Goal: Communication & Community: Answer question/provide support

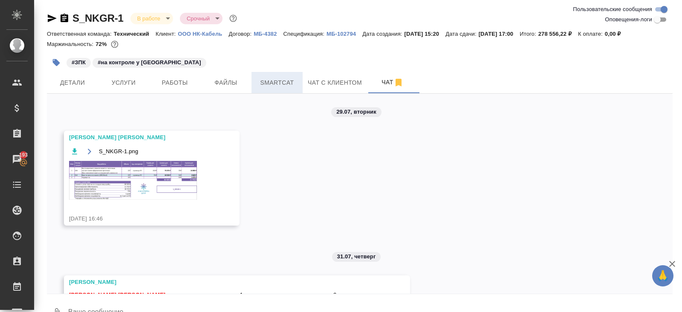
scroll to position [2400, 0]
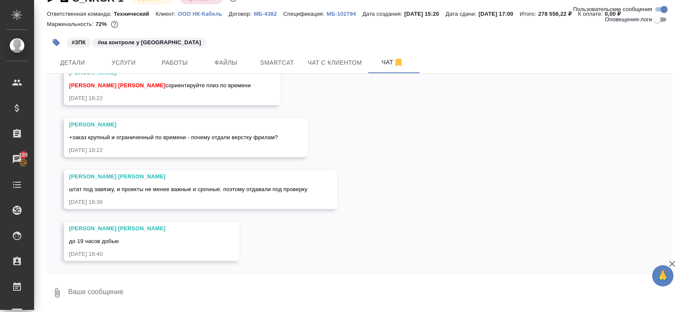
click at [143, 281] on textarea at bounding box center [369, 293] width 605 height 29
type textarea "ну как, Кать?"
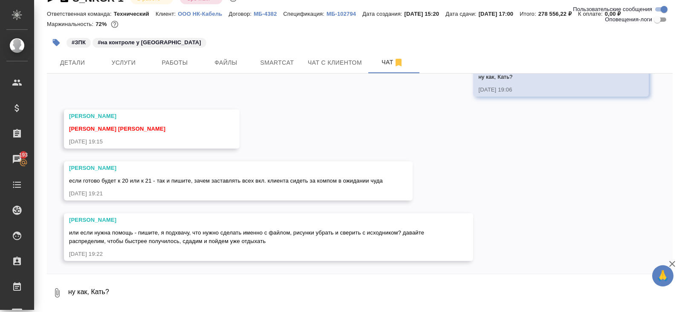
scroll to position [2606, 0]
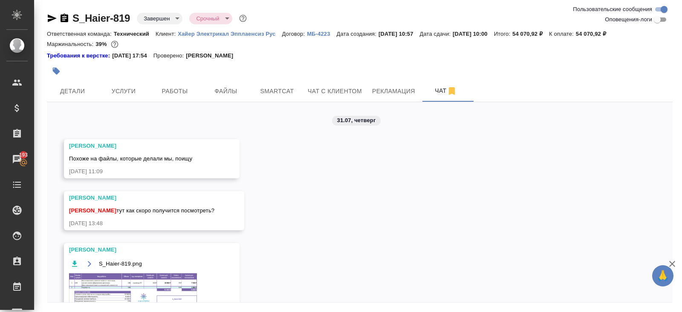
scroll to position [11108, 0]
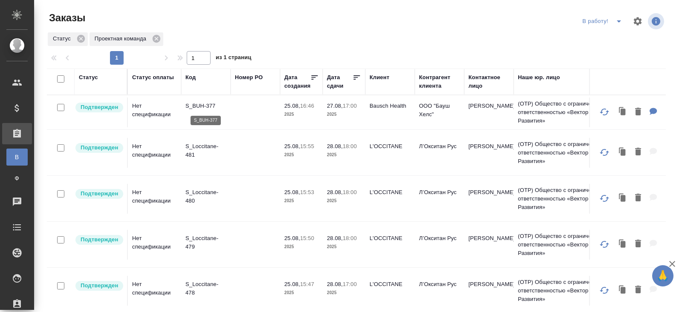
click at [192, 107] on p "S_BUH-377" at bounding box center [205, 106] width 41 height 9
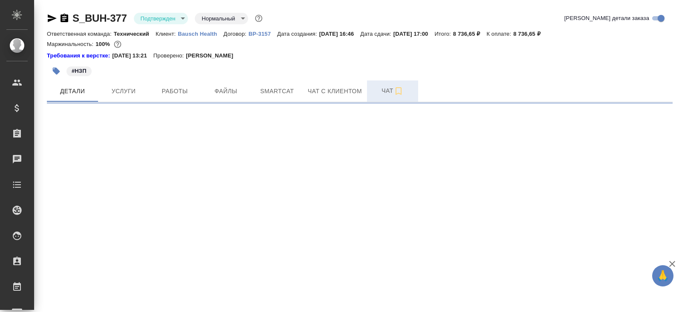
click at [371, 97] on button "Чат" at bounding box center [392, 91] width 51 height 21
select select "RU"
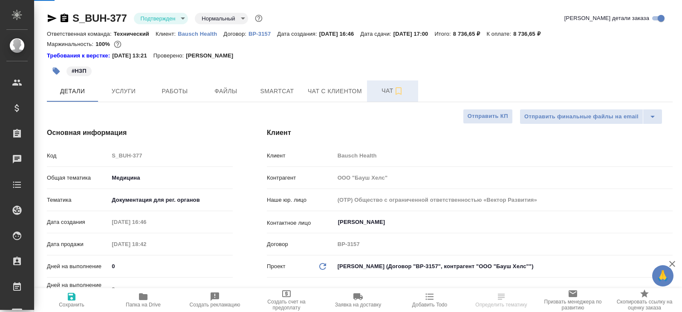
type textarea "x"
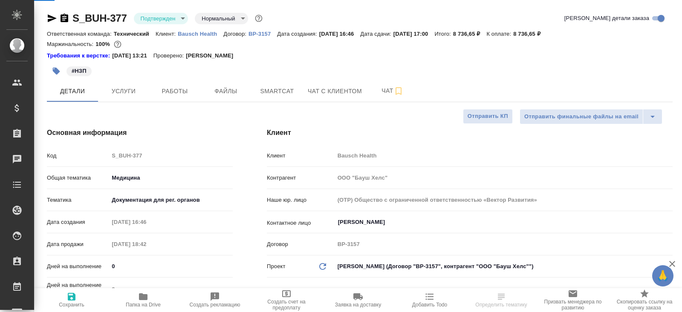
type textarea "x"
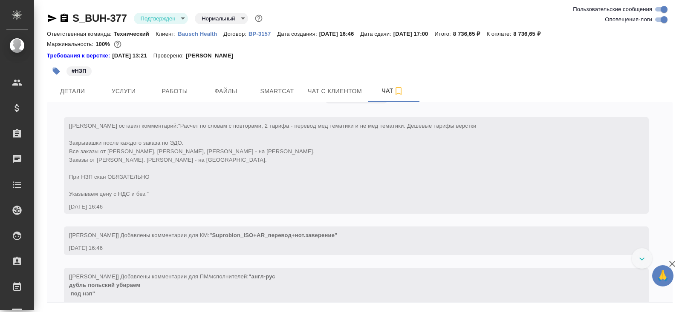
click at [661, 22] on input "Оповещения-логи" at bounding box center [664, 19] width 31 height 10
checkbox input "false"
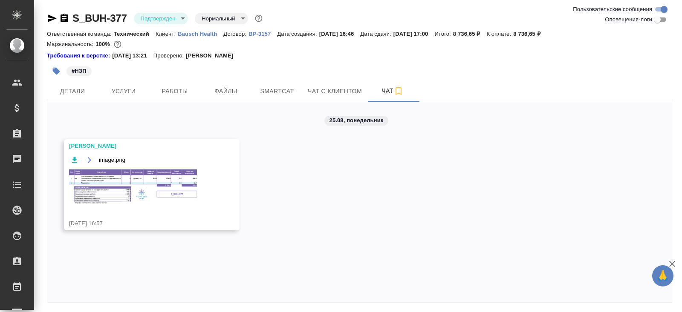
drag, startPoint x: 64, startPoint y: 116, endPoint x: 64, endPoint y: 106, distance: 10.2
click at [64, 115] on div "25.08, понедельник Заборова Александра image.png 25.08.25, 16:57" at bounding box center [360, 202] width 626 height 200
click at [64, 106] on div "25.08, понедельник Заборова Александра image.png 25.08.25, 16:57" at bounding box center [360, 202] width 626 height 200
click at [70, 98] on button "Детали" at bounding box center [72, 91] width 51 height 21
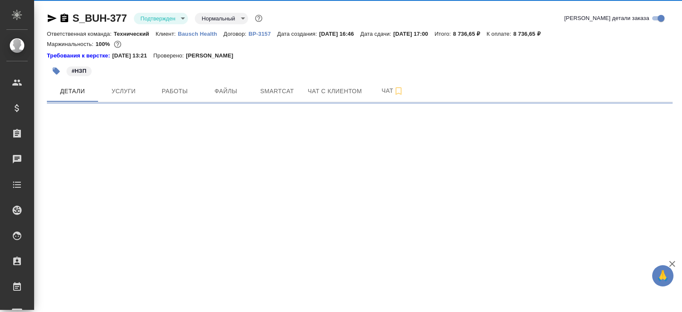
select select "RU"
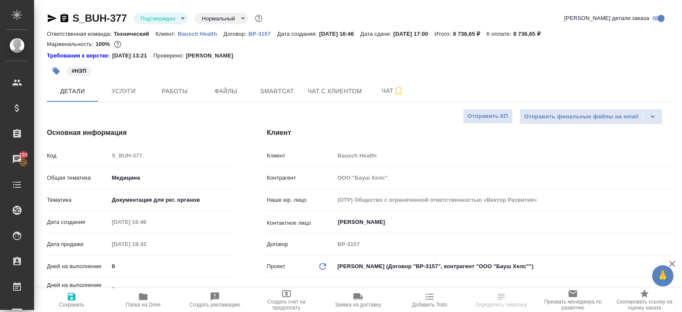
type textarea "x"
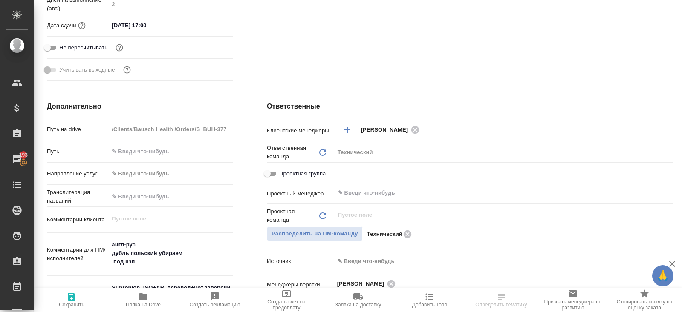
scroll to position [353, 0]
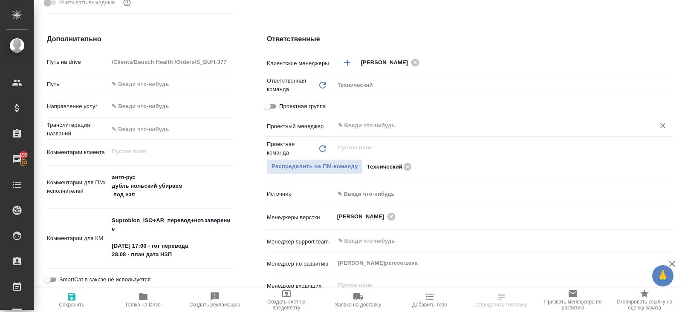
click at [376, 129] on input "text" at bounding box center [489, 126] width 304 height 10
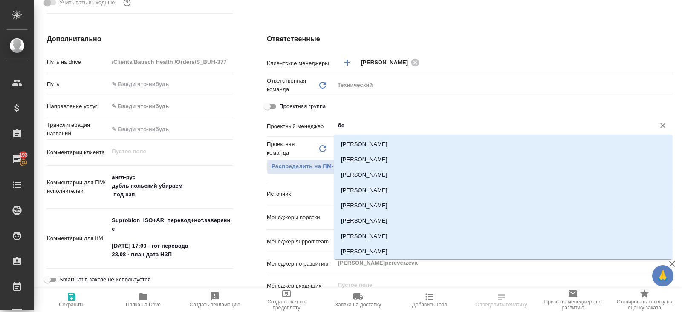
type input "бел"
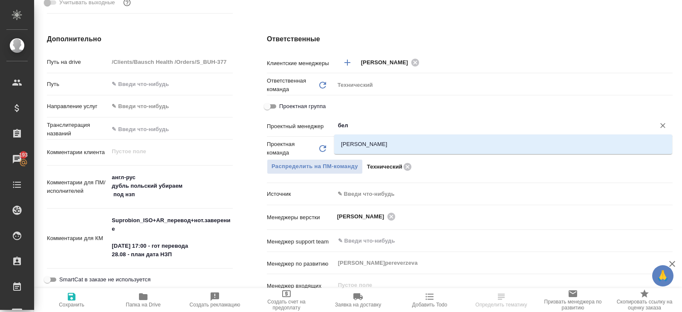
click at [370, 129] on input "бел" at bounding box center [489, 126] width 304 height 10
click at [370, 143] on li "[PERSON_NAME]" at bounding box center [503, 144] width 338 height 15
type textarea "x"
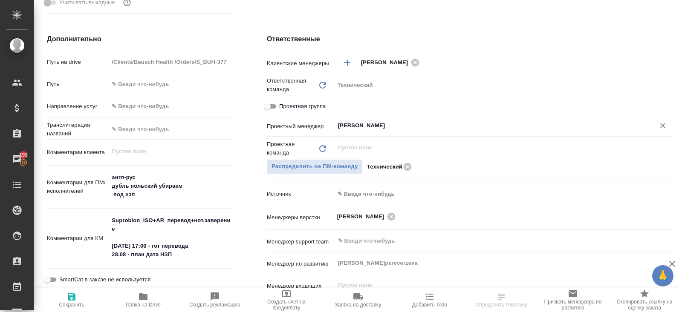
type input "[PERSON_NAME]"
click at [72, 305] on span "Сохранить" at bounding box center [72, 305] width 26 height 6
type textarea "x"
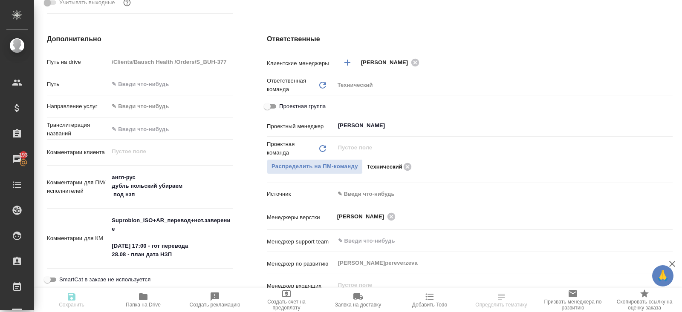
type textarea "x"
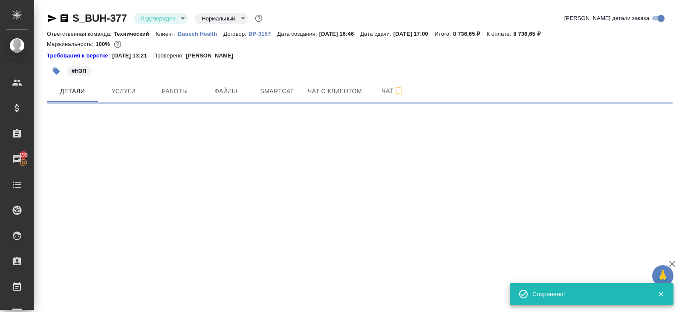
scroll to position [0, 0]
select select "RU"
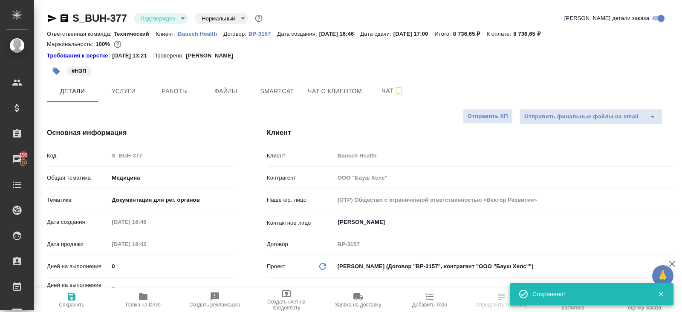
type textarea "x"
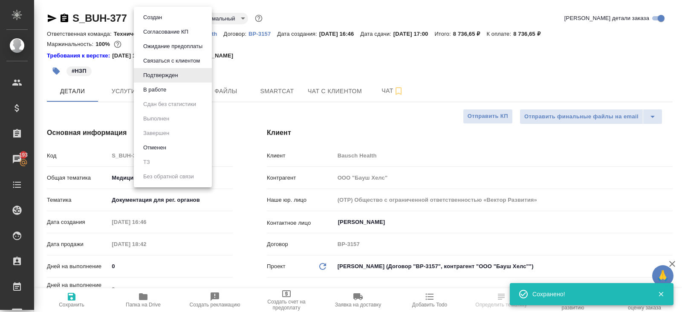
click at [160, 18] on body "🙏 .cls-1 fill:#fff; AWATERA Belyakova Yulia Клиенты Спецификации Заказы 193 Чат…" at bounding box center [341, 156] width 682 height 312
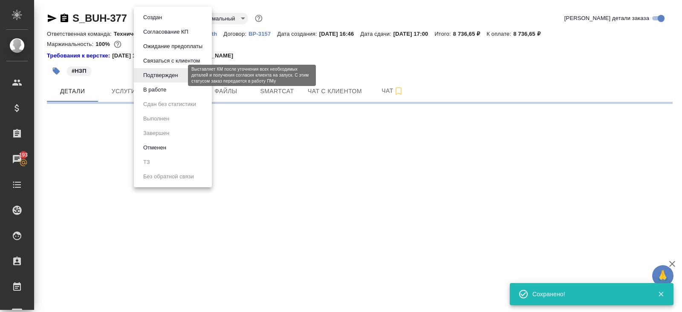
click at [163, 91] on button "В работе" at bounding box center [155, 89] width 28 height 9
select select "RU"
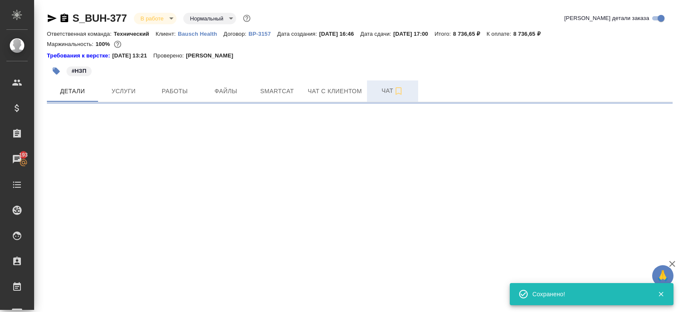
click at [396, 101] on button "Чат" at bounding box center [392, 91] width 51 height 21
select select "RU"
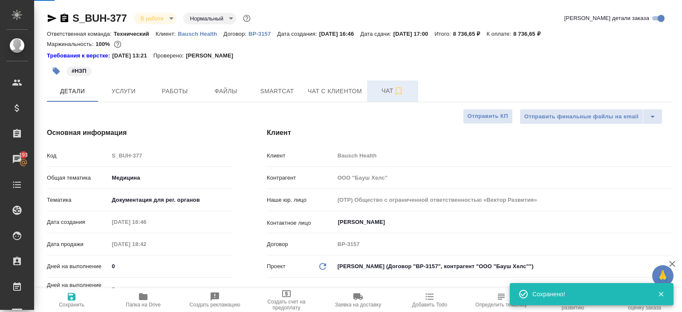
type textarea "x"
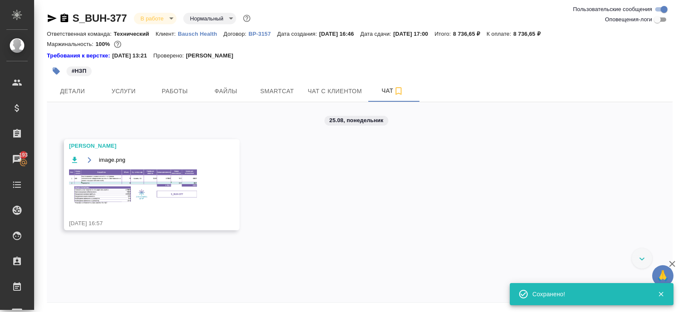
click at [157, 183] on img at bounding box center [133, 187] width 128 height 35
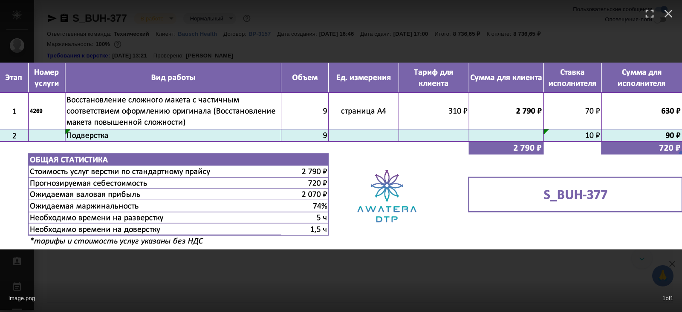
click at [204, 272] on div "image.png 1 of 1" at bounding box center [341, 156] width 682 height 312
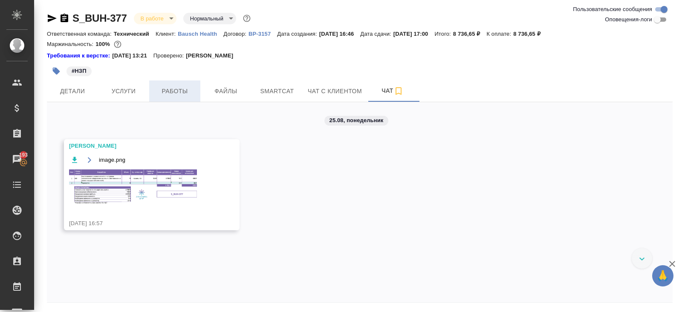
click at [187, 93] on span "Работы" at bounding box center [174, 91] width 41 height 11
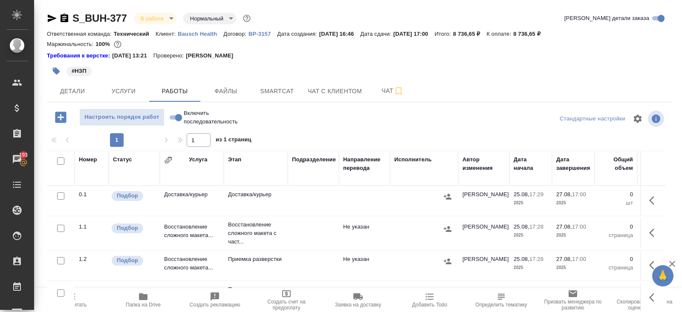
scroll to position [52, 0]
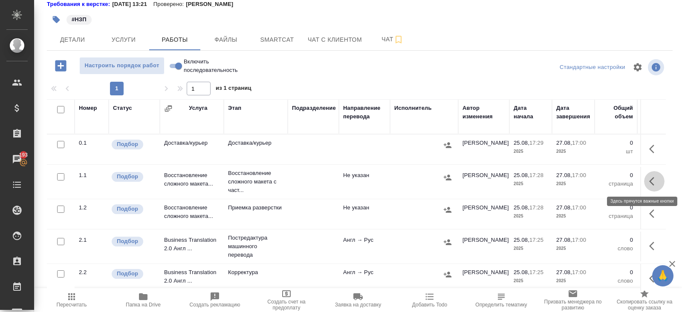
click at [661, 178] on button "button" at bounding box center [654, 181] width 20 height 20
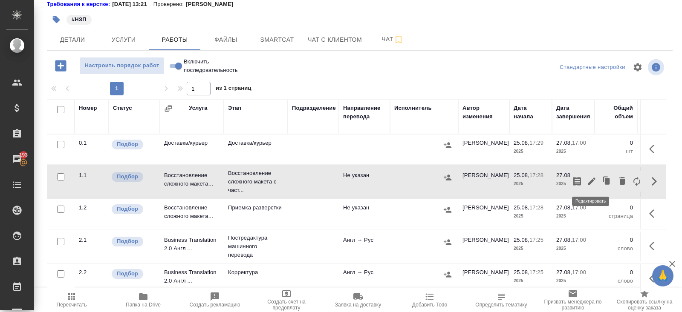
click at [590, 179] on icon "button" at bounding box center [591, 181] width 10 height 10
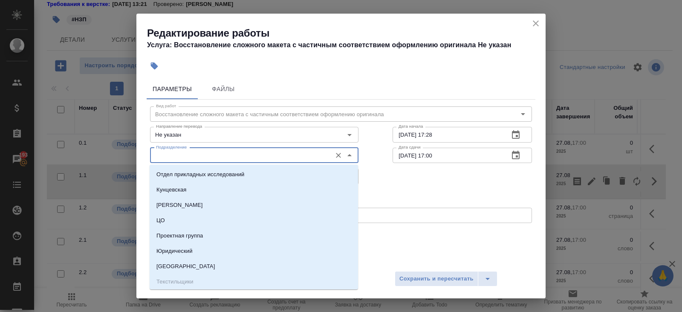
click at [174, 158] on input "Подразделение" at bounding box center [240, 155] width 175 height 10
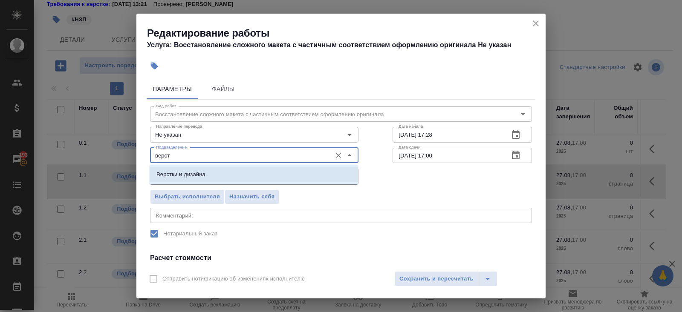
click at [177, 174] on p "Верстки и дизайна" at bounding box center [180, 174] width 49 height 9
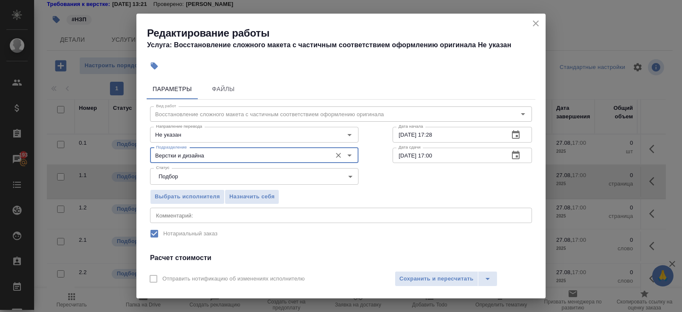
scroll to position [107, 0]
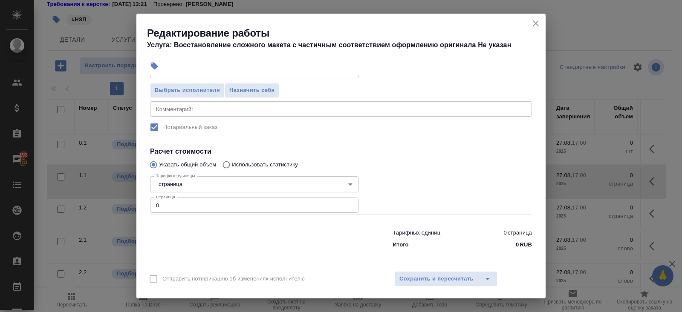
type input "Верстки и дизайна"
click at [175, 210] on input "0" at bounding box center [254, 205] width 208 height 15
type input "9"
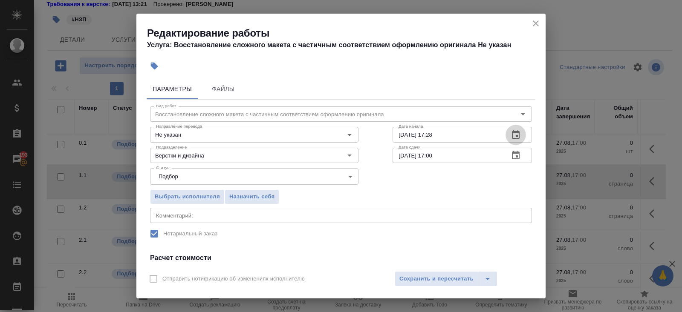
click at [519, 133] on icon "button" at bounding box center [516, 134] width 8 height 9
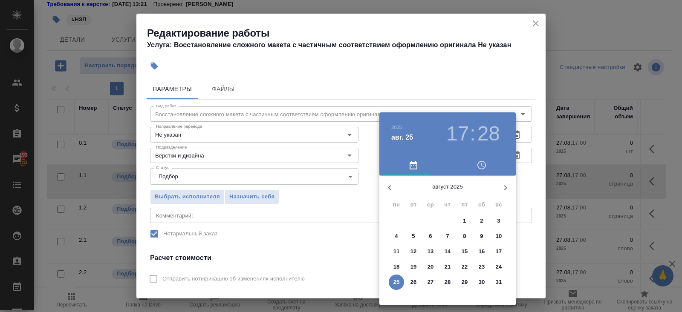
click at [410, 283] on span "26" at bounding box center [413, 282] width 15 height 9
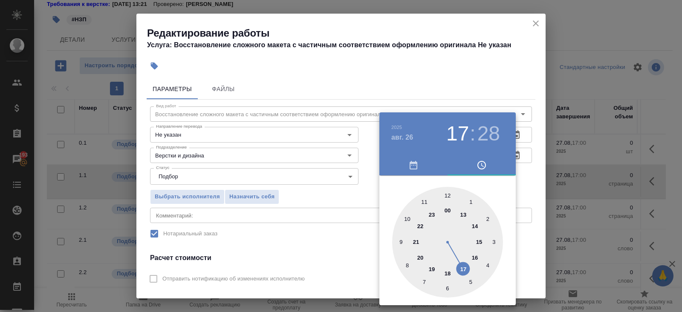
click at [411, 222] on div at bounding box center [447, 242] width 111 height 111
click at [445, 196] on div at bounding box center [447, 242] width 111 height 111
type input "26.08.2025 10:00"
click at [447, 198] on div at bounding box center [447, 242] width 111 height 111
click at [478, 38] on div at bounding box center [341, 156] width 682 height 312
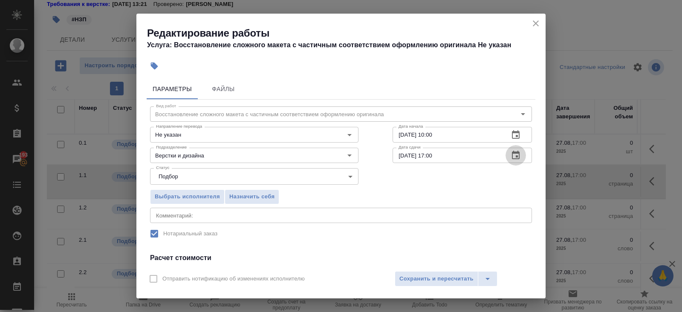
click at [516, 155] on icon "button" at bounding box center [516, 155] width 10 height 10
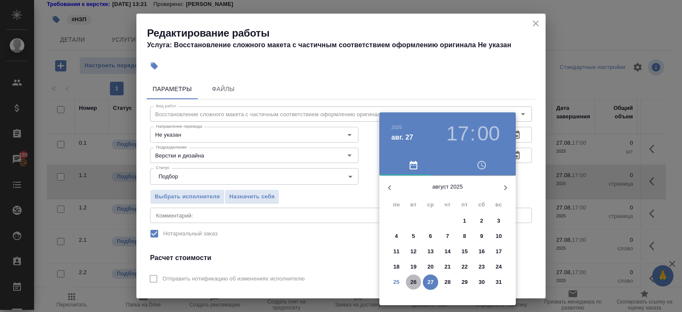
click at [412, 285] on p "26" at bounding box center [413, 282] width 6 height 9
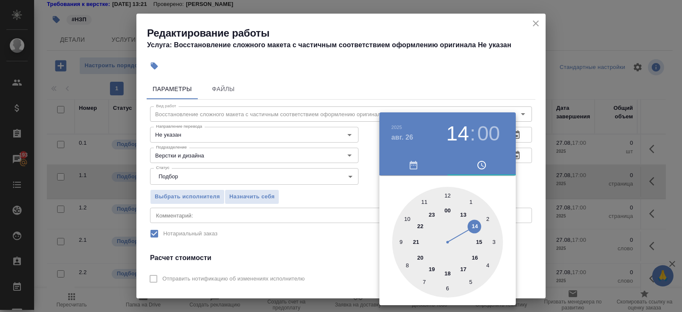
click at [474, 224] on div at bounding box center [447, 242] width 111 height 111
click at [396, 229] on div at bounding box center [447, 242] width 111 height 111
type input "26.08.2025 14:00"
click at [449, 195] on div at bounding box center [447, 242] width 111 height 111
click at [345, 190] on div at bounding box center [341, 156] width 682 height 312
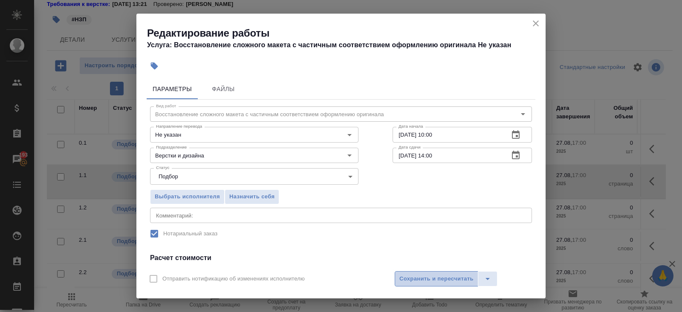
click at [407, 278] on span "Сохранить и пересчитать" at bounding box center [436, 279] width 74 height 10
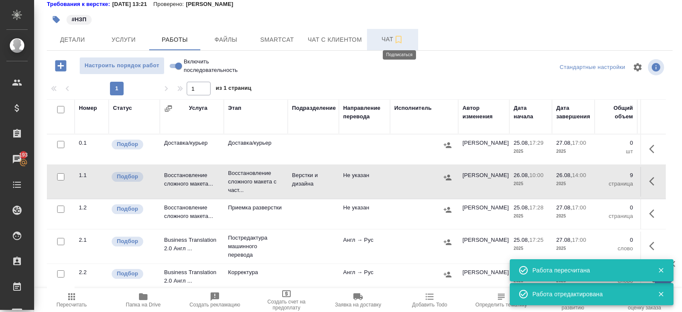
click at [398, 41] on icon "button" at bounding box center [399, 40] width 6 height 8
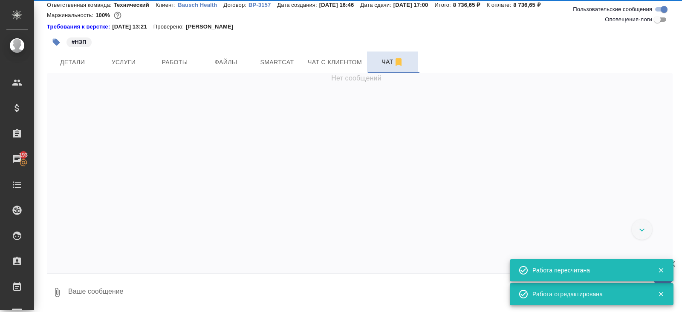
scroll to position [29, 0]
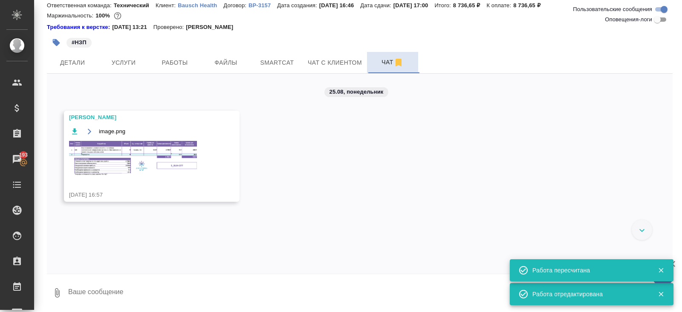
click at [143, 165] on img at bounding box center [133, 158] width 128 height 35
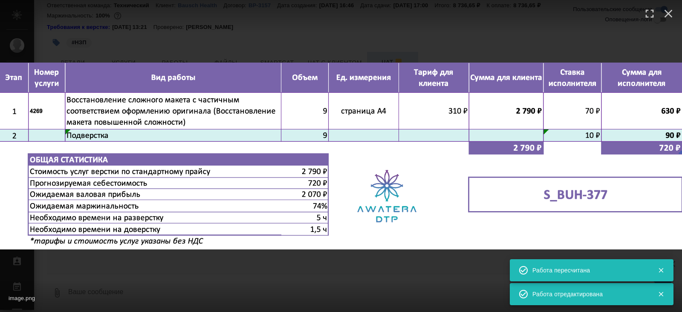
click at [203, 284] on div "image.png 1 of 1" at bounding box center [341, 297] width 682 height 32
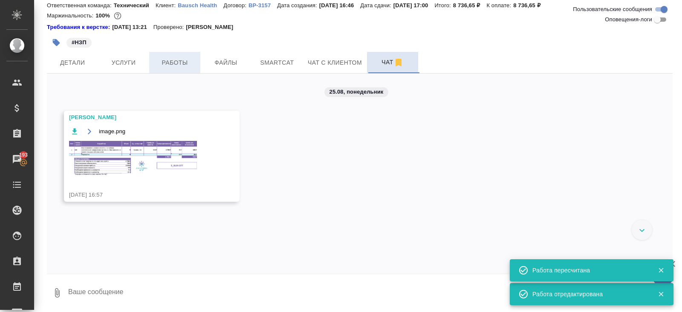
click at [187, 58] on span "Работы" at bounding box center [174, 63] width 41 height 11
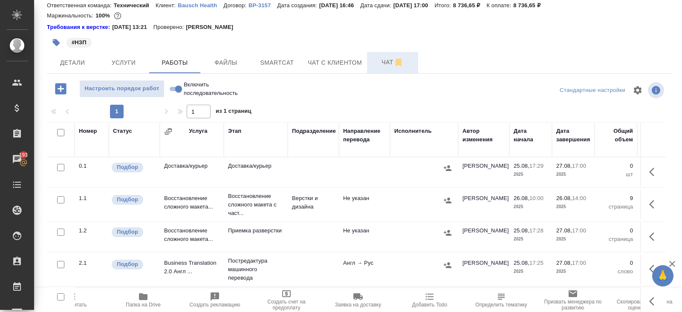
drag, startPoint x: 652, startPoint y: 202, endPoint x: 646, endPoint y: 206, distance: 7.7
click at [652, 202] on icon "button" at bounding box center [654, 204] width 10 height 10
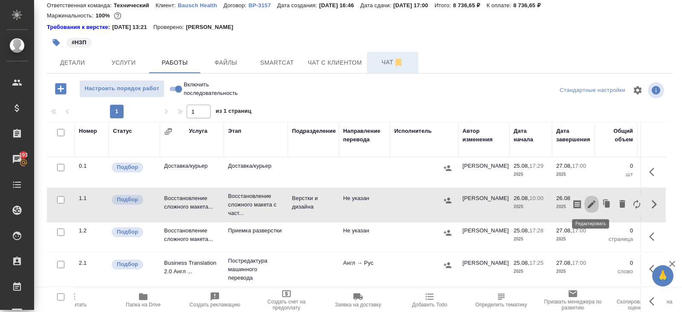
click at [595, 208] on icon "button" at bounding box center [591, 204] width 10 height 10
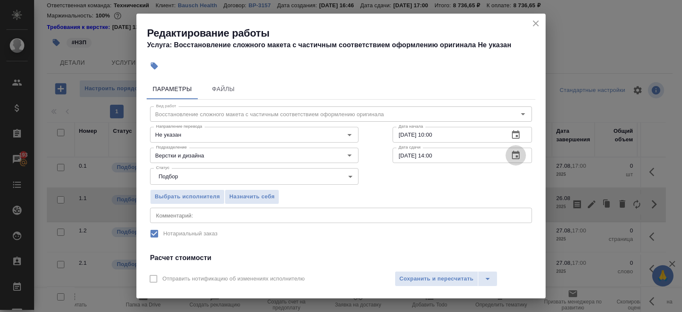
click at [516, 160] on icon "button" at bounding box center [516, 155] width 10 height 10
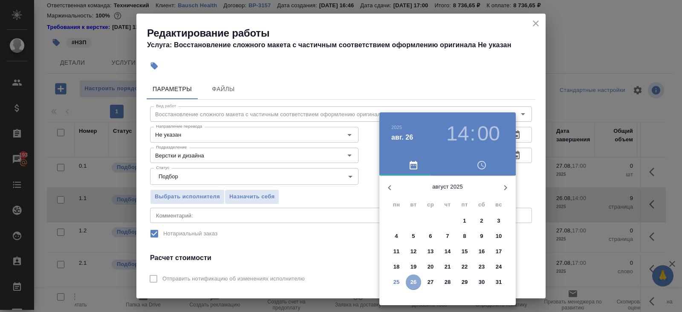
click at [419, 282] on span "26" at bounding box center [413, 282] width 15 height 9
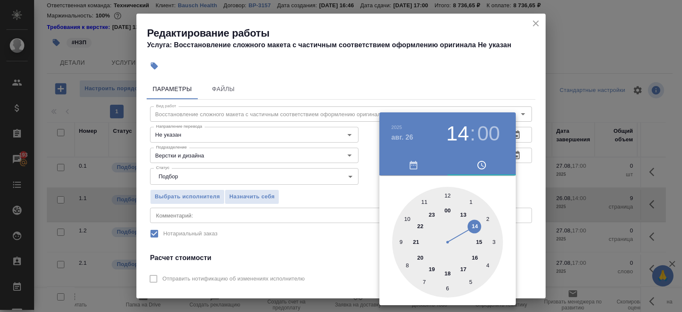
type input "26.08.2025 15:00"
click at [478, 241] on div at bounding box center [447, 242] width 111 height 111
click at [315, 223] on div at bounding box center [341, 156] width 682 height 312
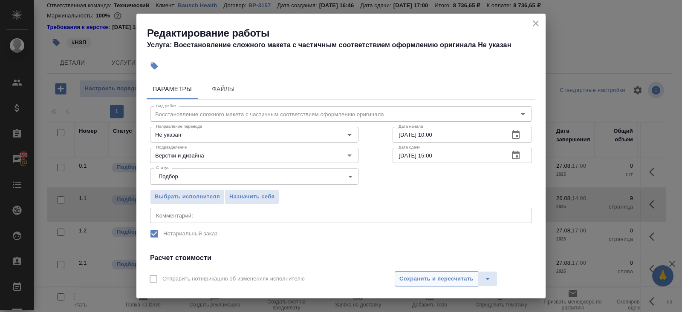
click at [403, 282] on span "Сохранить и пересчитать" at bounding box center [436, 279] width 74 height 10
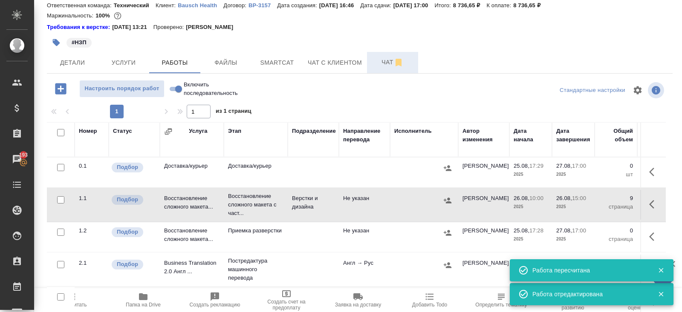
click at [82, 303] on span "Пересчитать" at bounding box center [72, 305] width 30 height 6
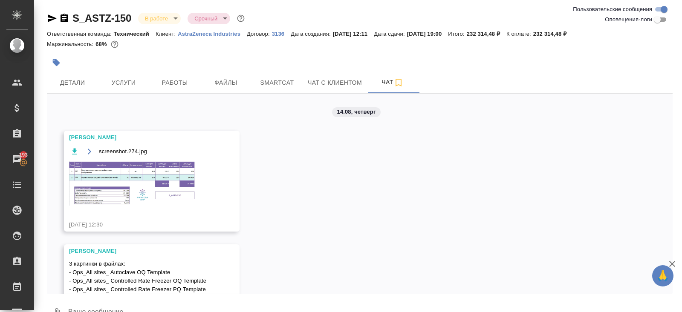
scroll to position [1705, 0]
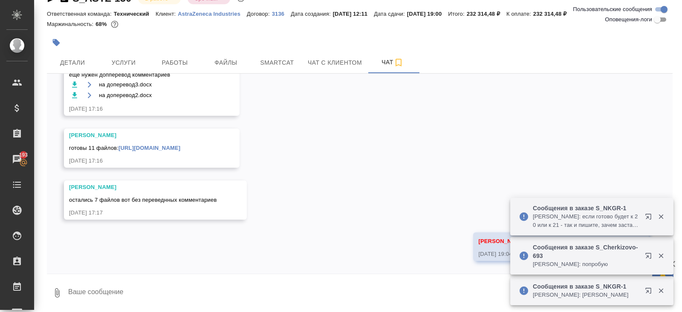
click at [176, 228] on div "14.08, четверг Арсеньева Вера screenshot.274.jpg 14.08.25, 12:30 Арсеньева Вера…" at bounding box center [360, 174] width 626 height 200
click at [658, 213] on icon "button" at bounding box center [661, 217] width 8 height 8
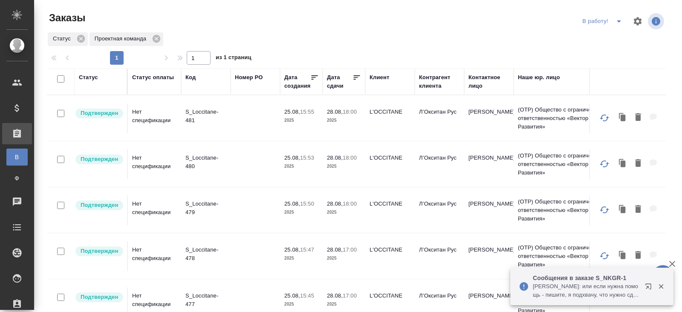
click at [616, 21] on icon "split button" at bounding box center [619, 21] width 10 height 10
click at [592, 37] on li "ПМ" at bounding box center [603, 39] width 47 height 14
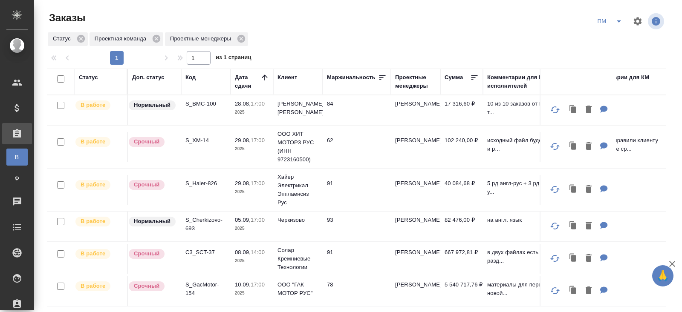
scroll to position [67, 0]
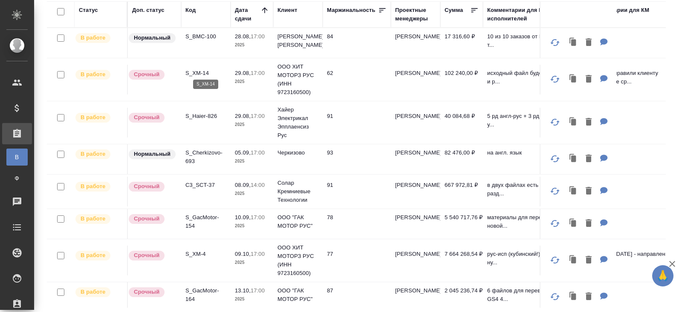
click at [195, 71] on p "S_XM-14" at bounding box center [205, 73] width 41 height 9
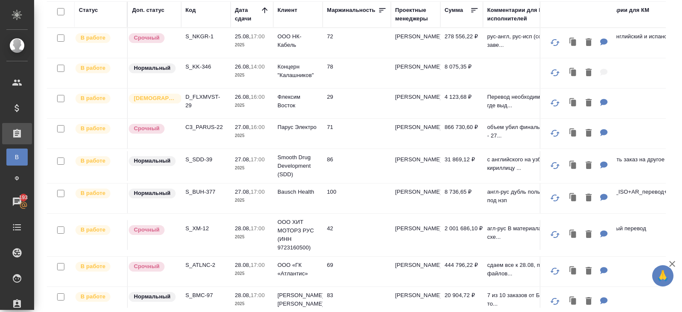
scroll to position [0, 0]
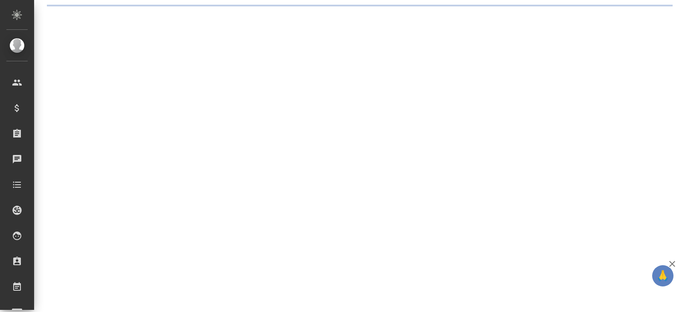
select select "RU"
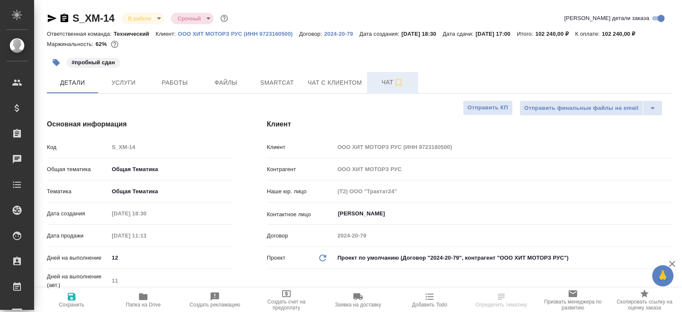
type textarea "x"
click at [388, 81] on span "Чат" at bounding box center [392, 82] width 41 height 11
type textarea "x"
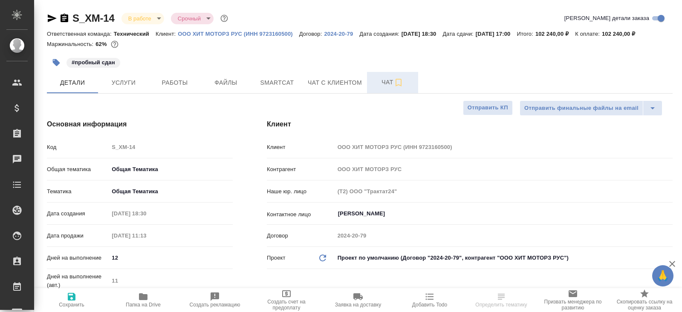
type textarea "x"
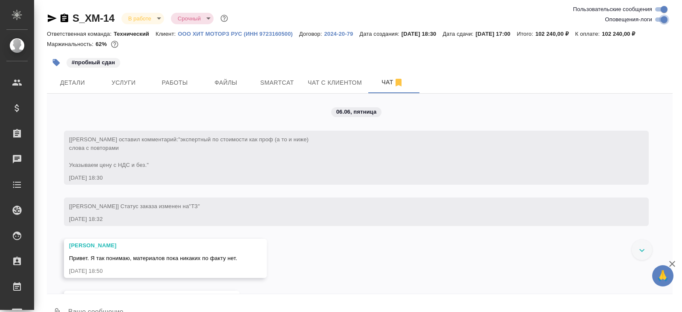
click at [661, 20] on input "Оповещения-логи" at bounding box center [664, 19] width 31 height 10
checkbox input "false"
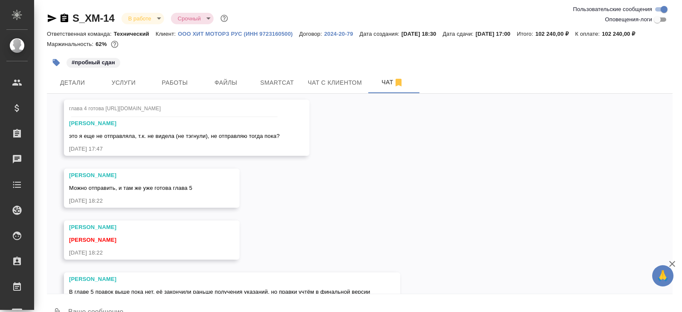
scroll to position [20, 0]
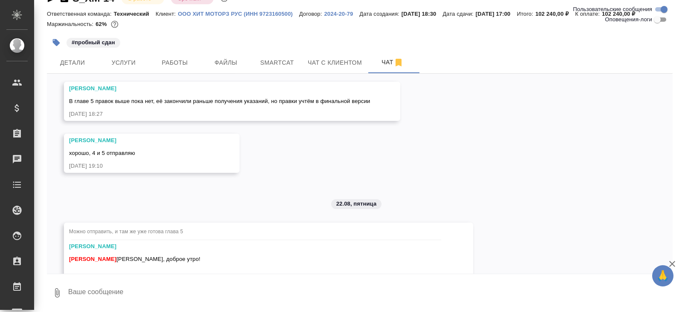
click at [110, 298] on textarea at bounding box center [369, 293] width 605 height 29
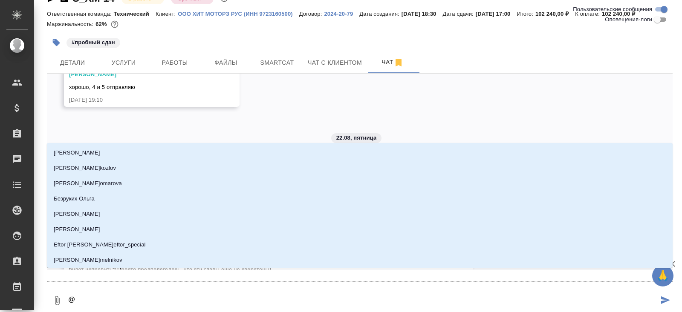
scroll to position [8215, 0]
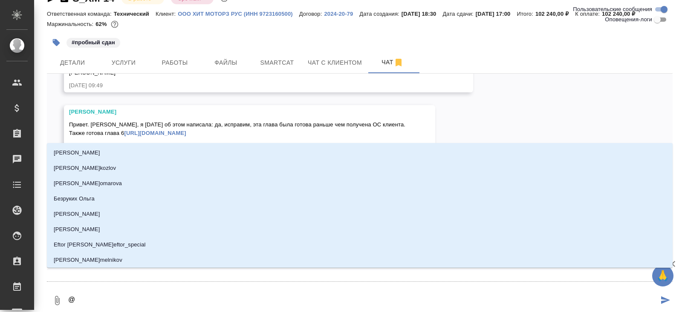
type textarea "@м"
type input "м"
type textarea "@ма"
type input "ма"
type textarea "@мал"
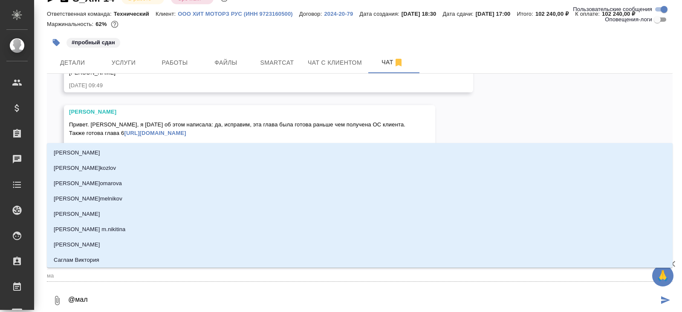
type input "мал"
type textarea "@мало"
type input "мало"
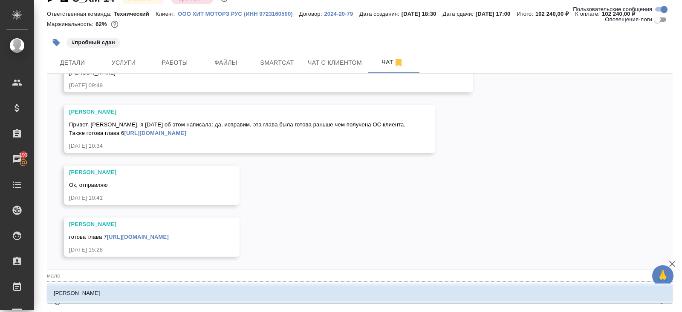
click at [109, 301] on li "Малофеева Екатерина" at bounding box center [360, 293] width 626 height 15
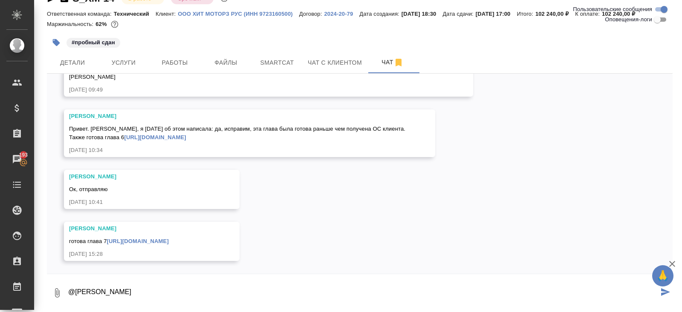
paste textarea "S_XM-14 Можем ли мы пока приостановить верстку? У коллег есть ряд замечаний, он…"
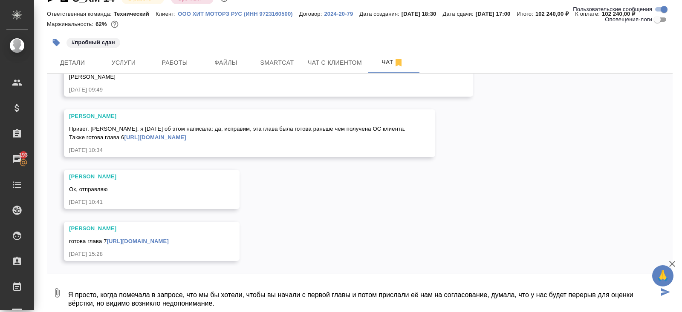
type textarea "@Малофеева Екатерина S_XM-14 Можем ли мы пока приостановить верстку? У коллег е…"
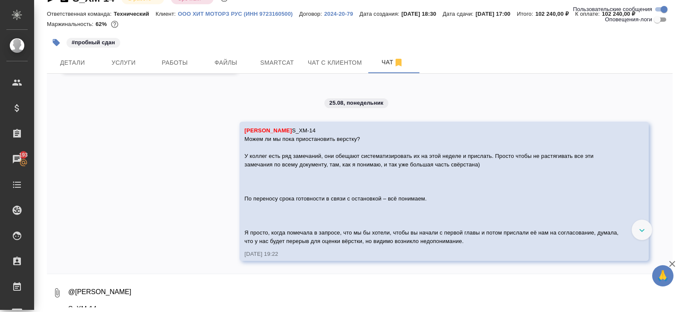
scroll to position [8421, 0]
